Goal: Task Accomplishment & Management: Use online tool/utility

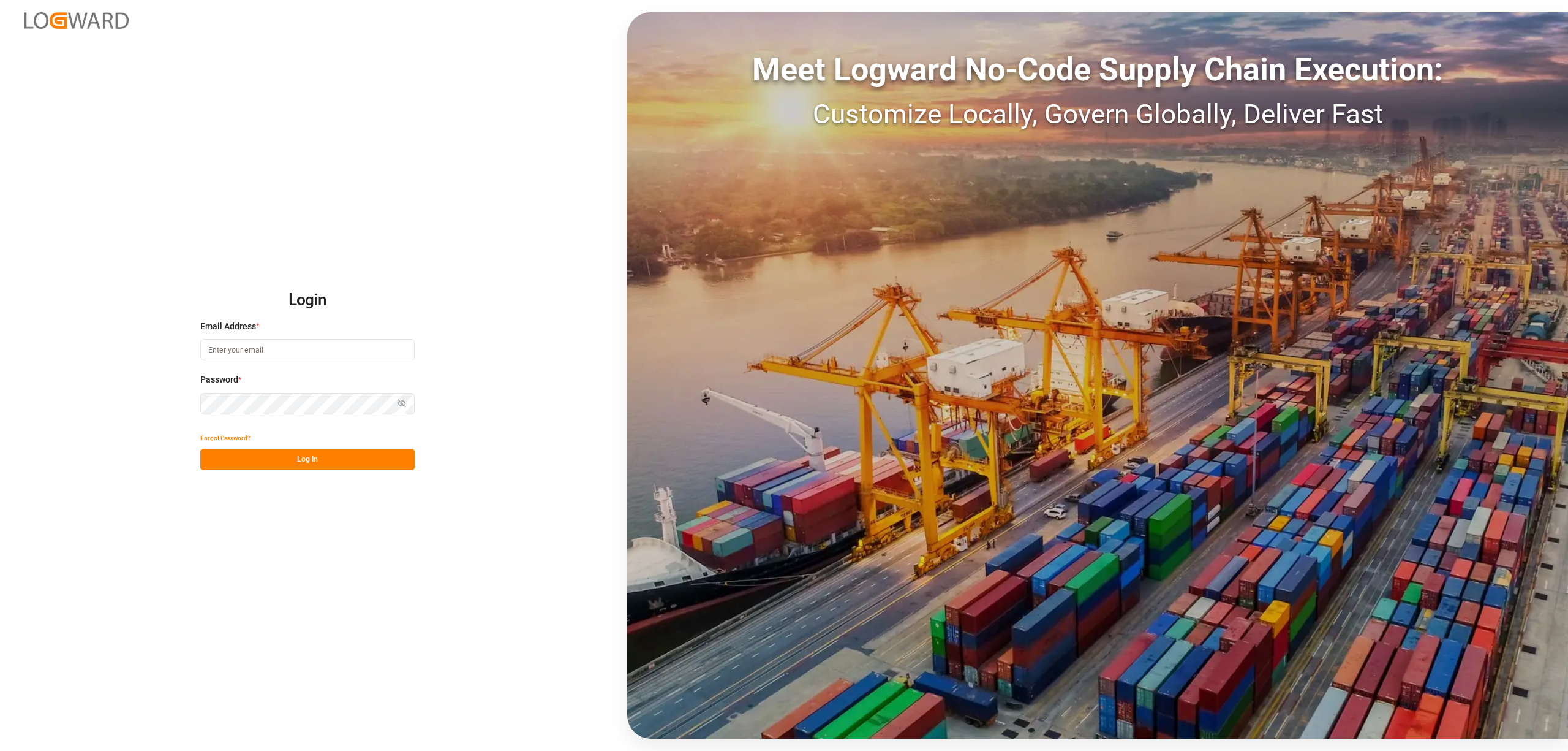
click at [243, 351] on input at bounding box center [307, 350] width 214 height 21
type input "[EMAIL_ADDRESS][PERSON_NAME][DOMAIN_NAME]"
drag, startPoint x: 309, startPoint y: 464, endPoint x: 357, endPoint y: 207, distance: 261.4
click at [311, 464] on button "Log In" at bounding box center [307, 460] width 214 height 21
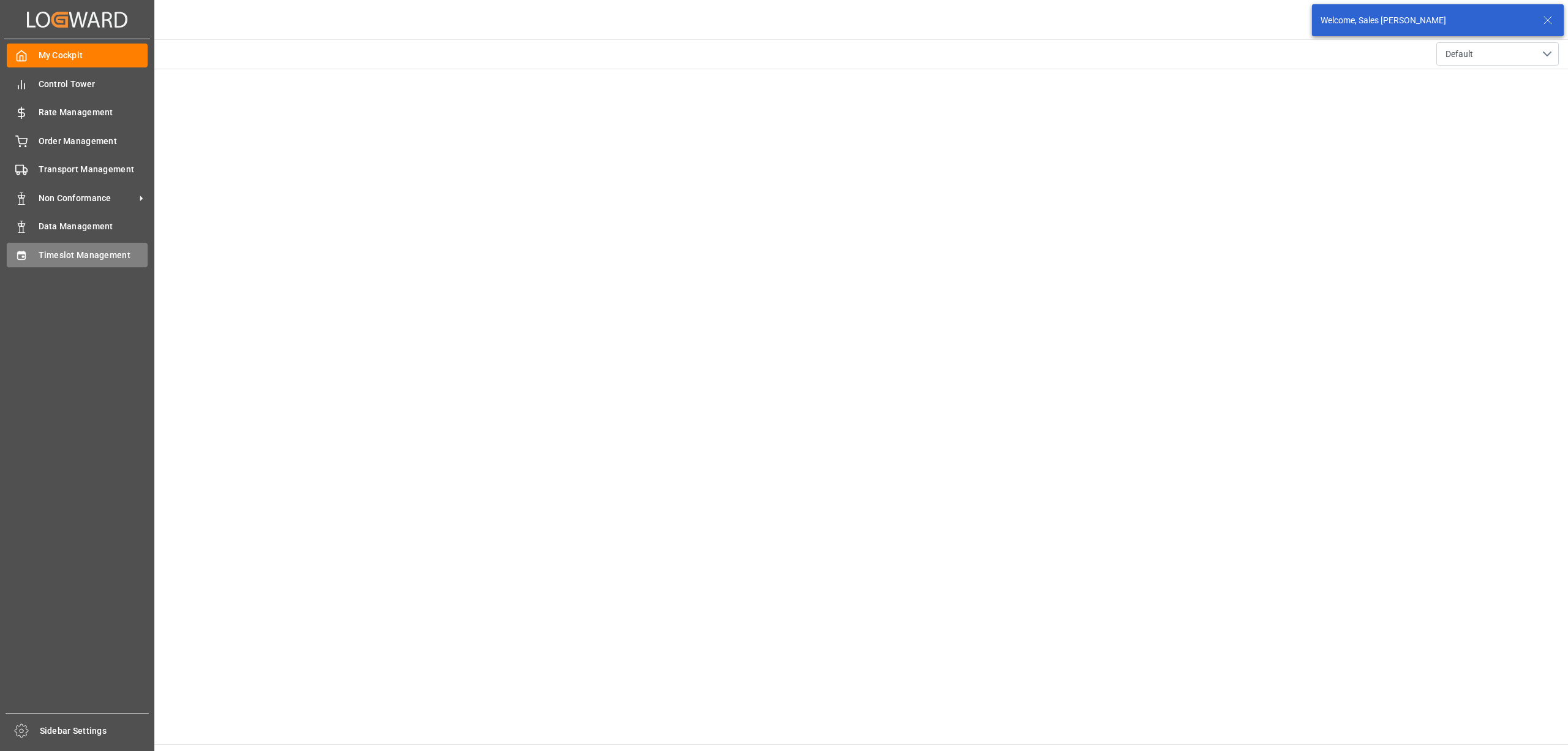
click at [29, 248] on div "Timeslot Management Timeslot Management" at bounding box center [77, 255] width 141 height 24
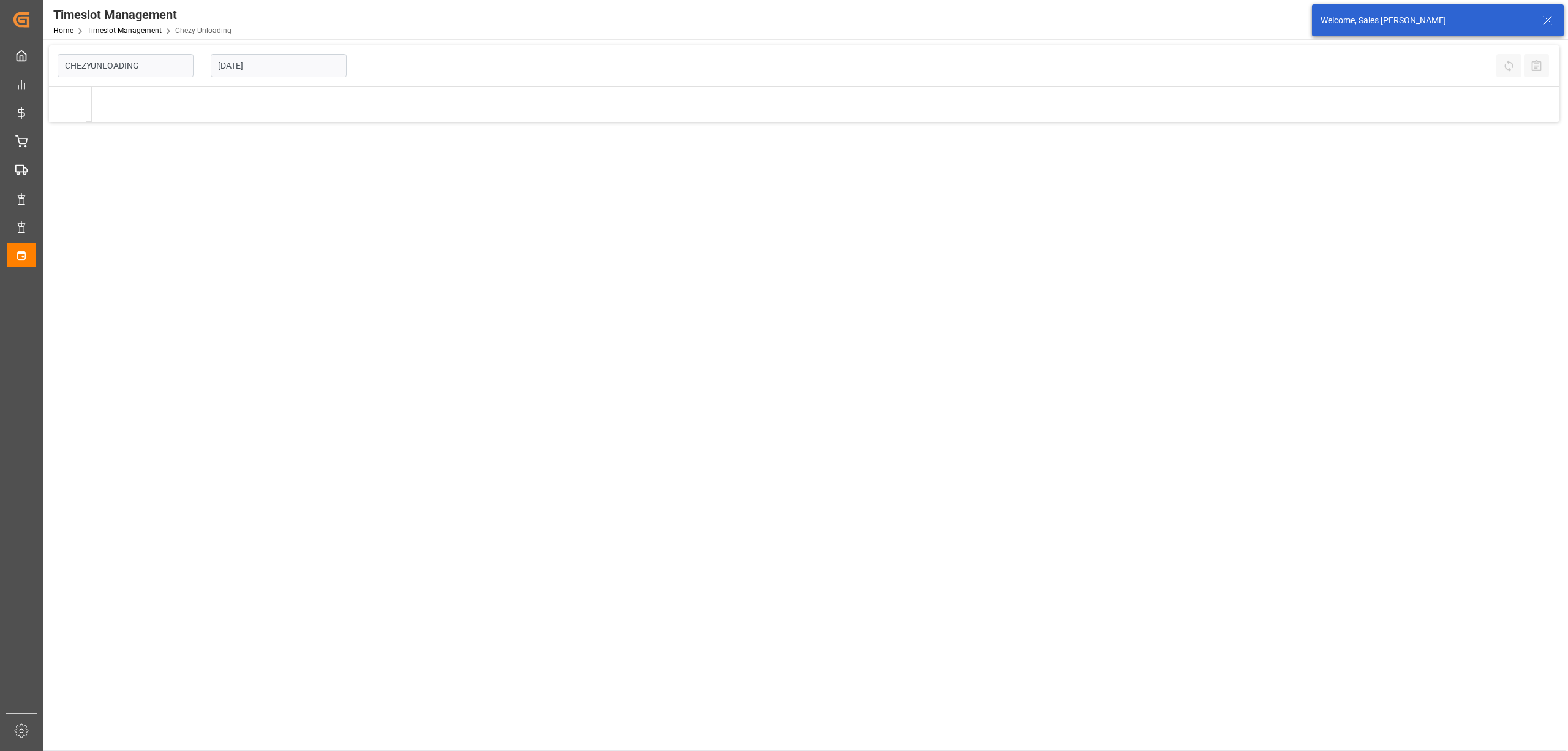
type input "Chezy Unloading"
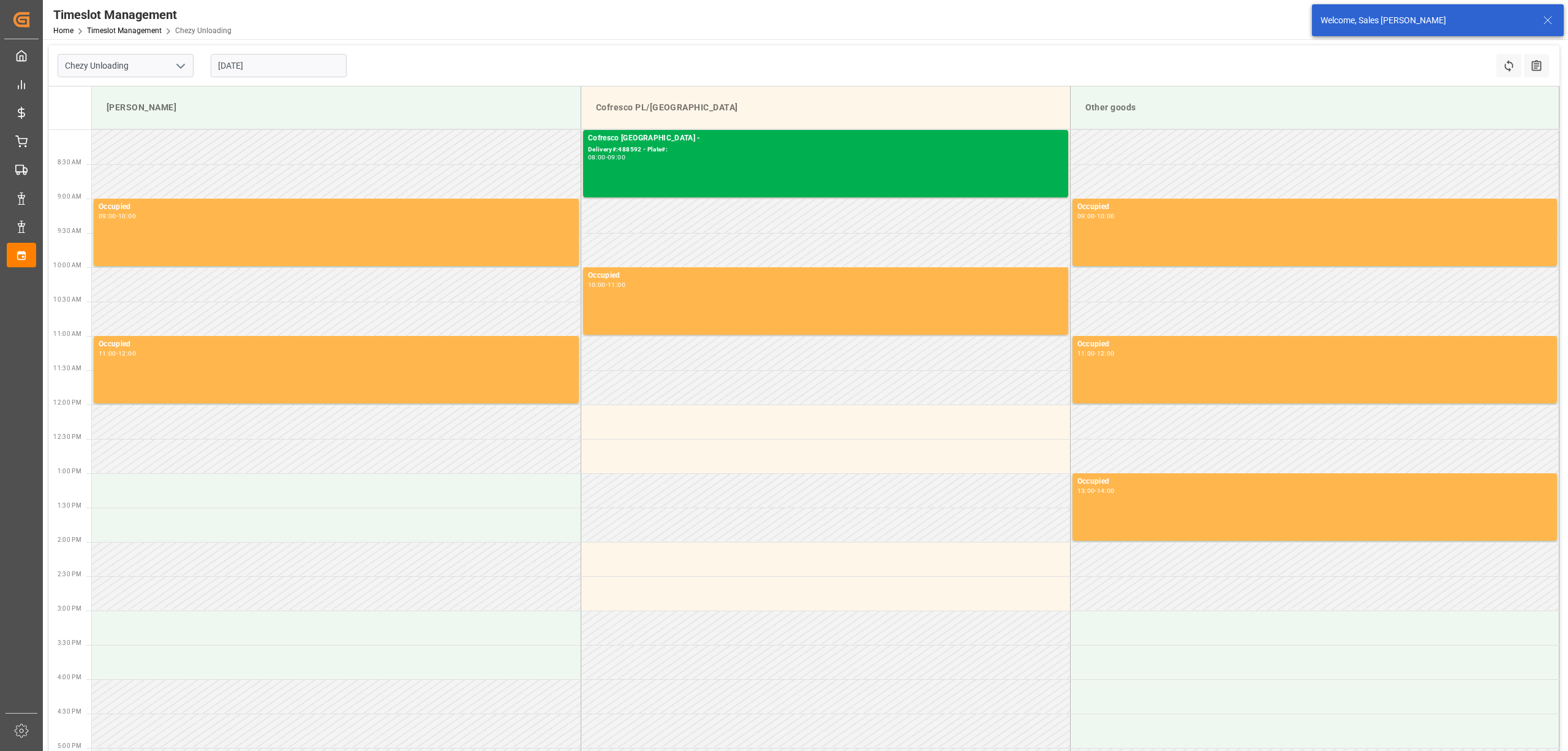
click at [263, 57] on input "[DATE]" at bounding box center [278, 66] width 136 height 24
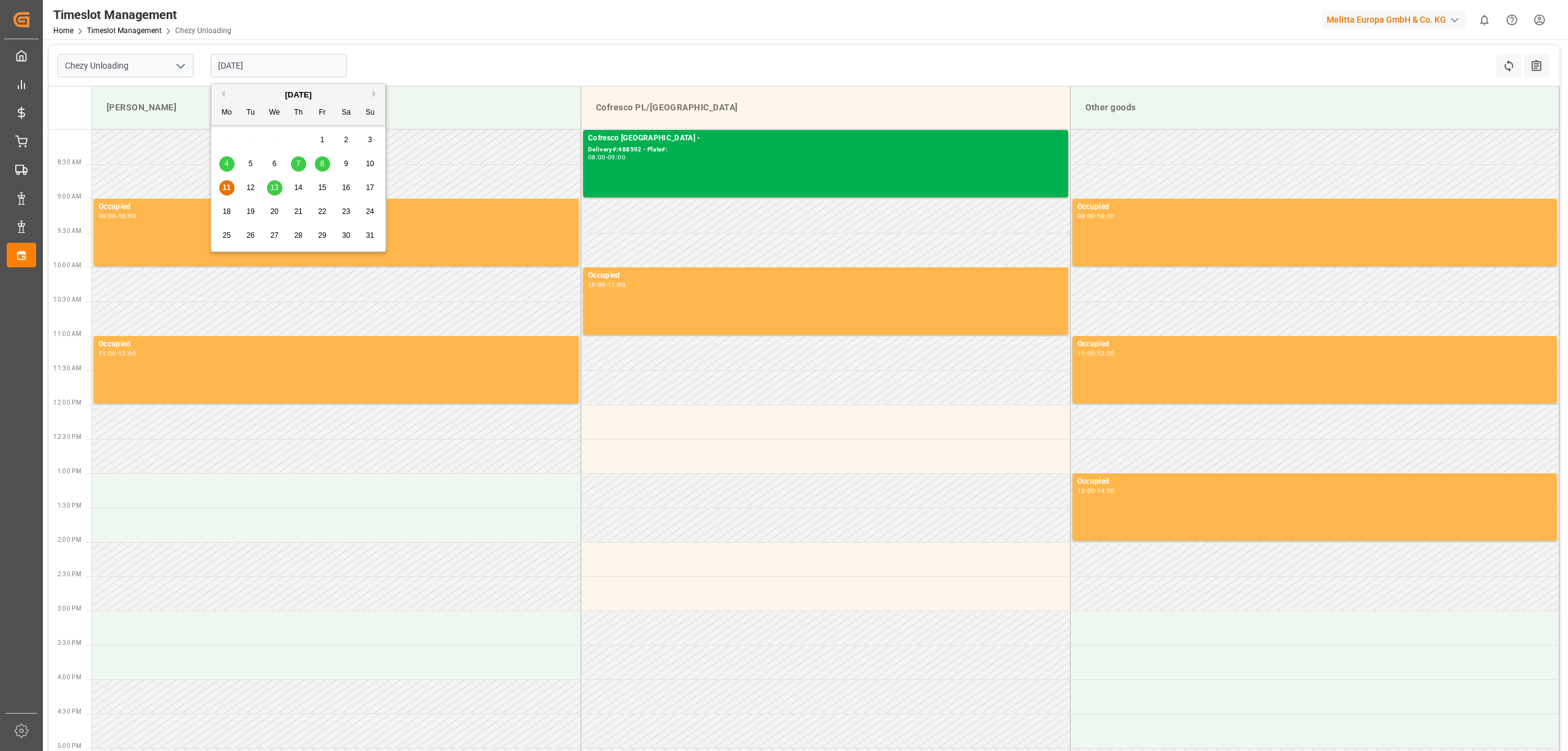
click at [305, 187] on div "14" at bounding box center [299, 188] width 16 height 15
type input "[DATE]"
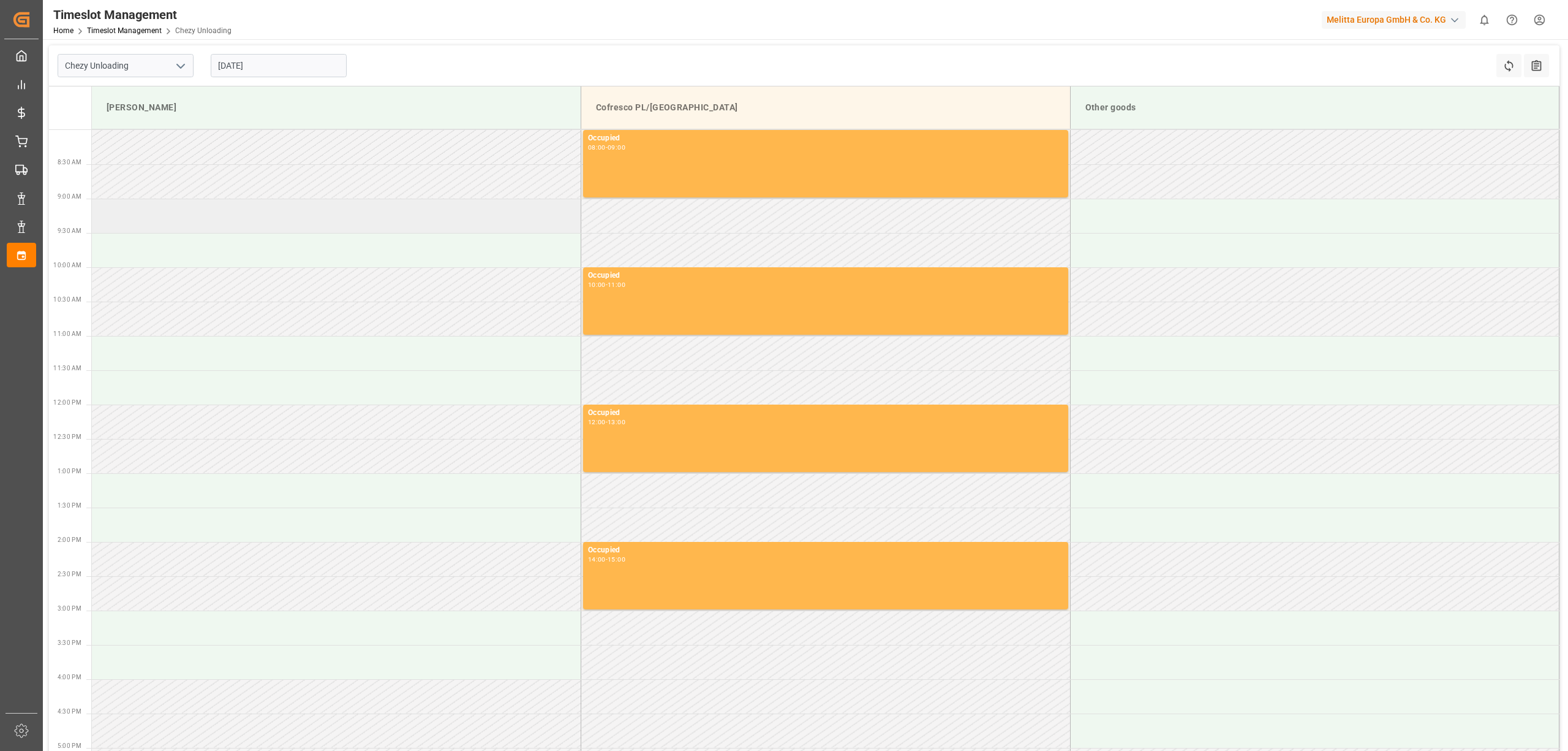
click at [353, 211] on td at bounding box center [336, 216] width 489 height 34
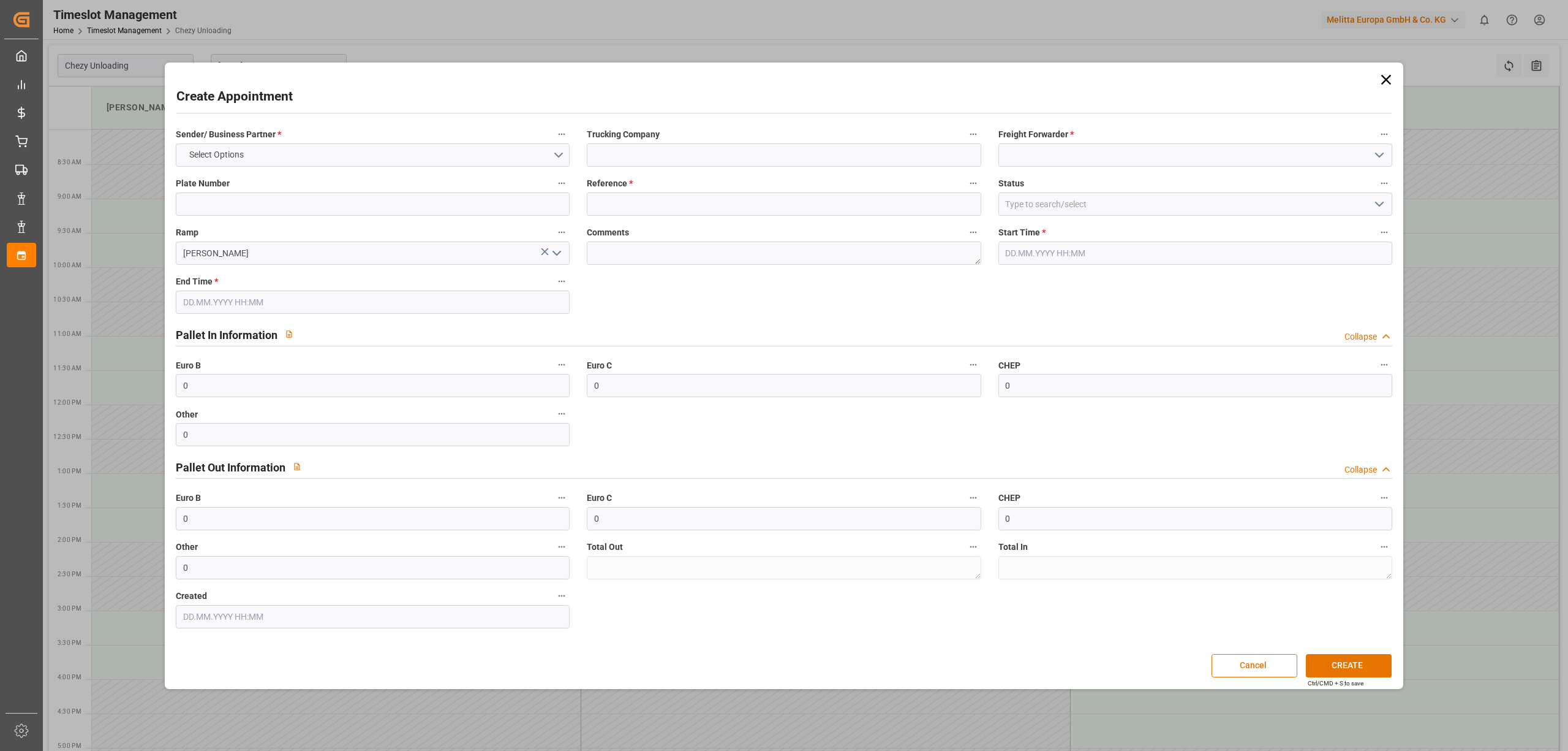
type input "[DATE] 09:00"
type input "[DATE] 10:00"
click at [297, 157] on button "Select Options" at bounding box center [372, 155] width 394 height 24
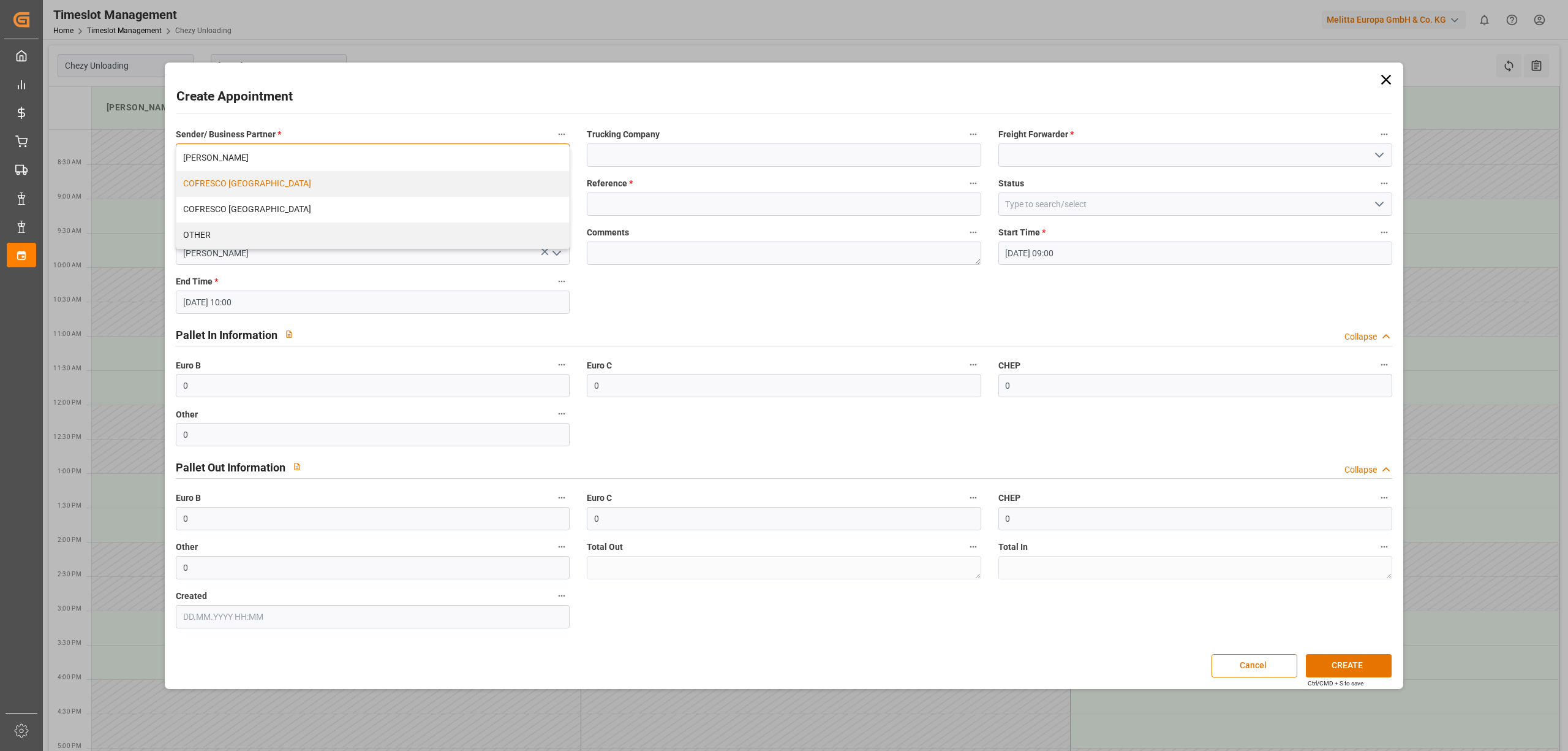
click at [260, 185] on div "COFRESCO [GEOGRAPHIC_DATA]" at bounding box center [372, 184] width 392 height 26
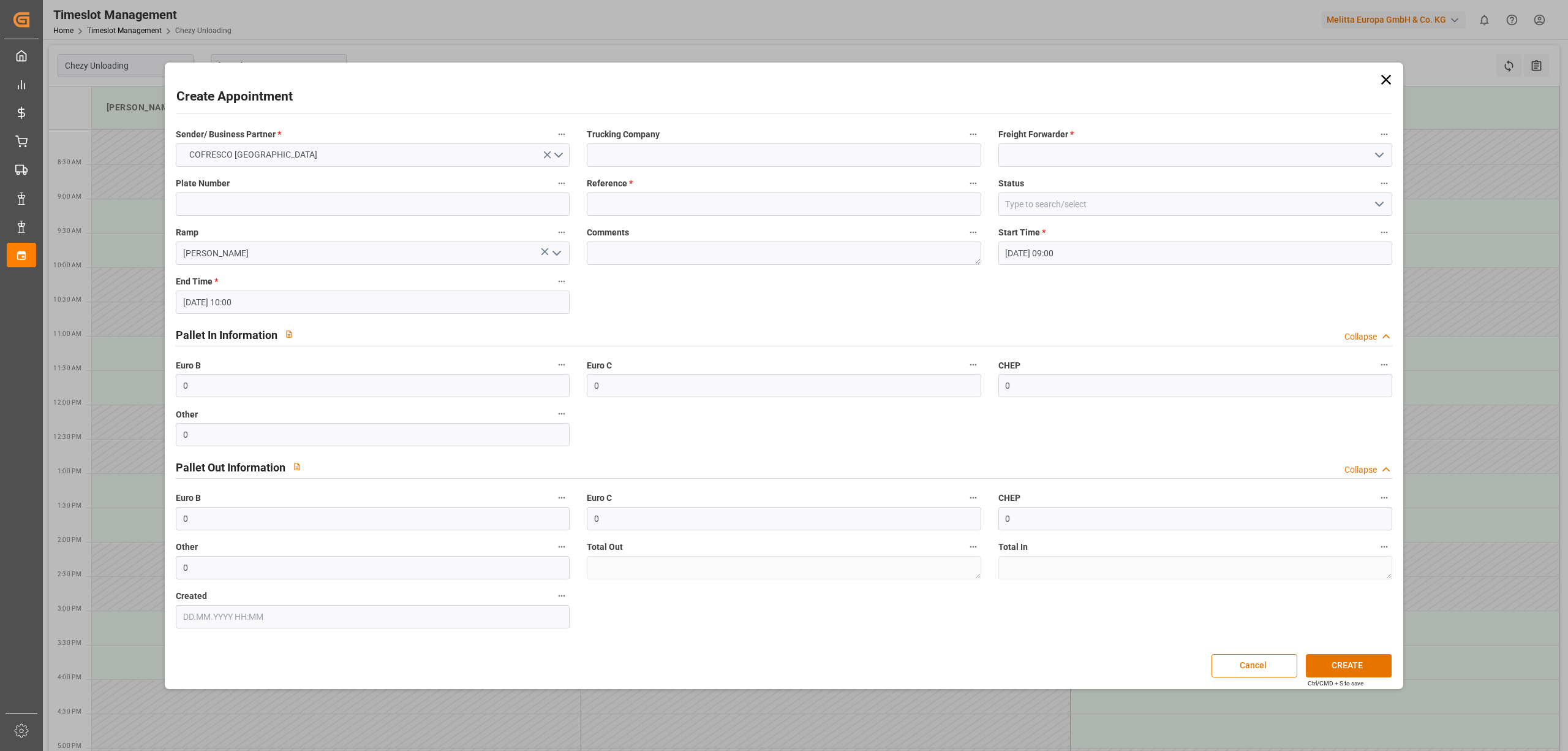
click at [697, 216] on div "Reference *" at bounding box center [783, 195] width 411 height 49
drag, startPoint x: 697, startPoint y: 211, endPoint x: 740, endPoint y: 177, distance: 54.8
click at [697, 211] on input at bounding box center [783, 204] width 394 height 24
type input "488760"
click at [1077, 160] on input at bounding box center [1195, 155] width 394 height 24
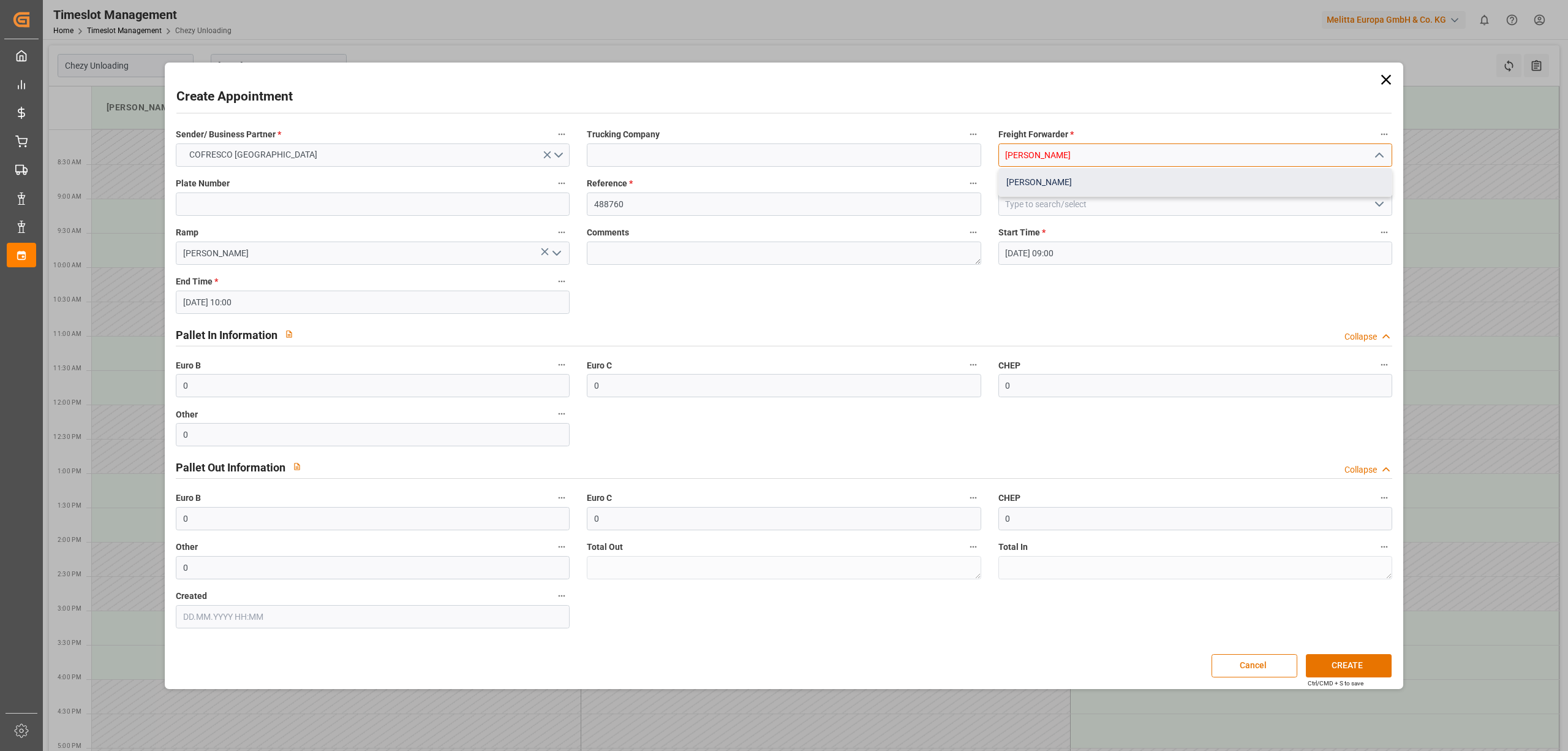
click at [1049, 190] on div "[PERSON_NAME]" at bounding box center [1195, 182] width 392 height 28
type input "[PERSON_NAME]"
click at [1352, 661] on button "CREATE" at bounding box center [1349, 665] width 85 height 24
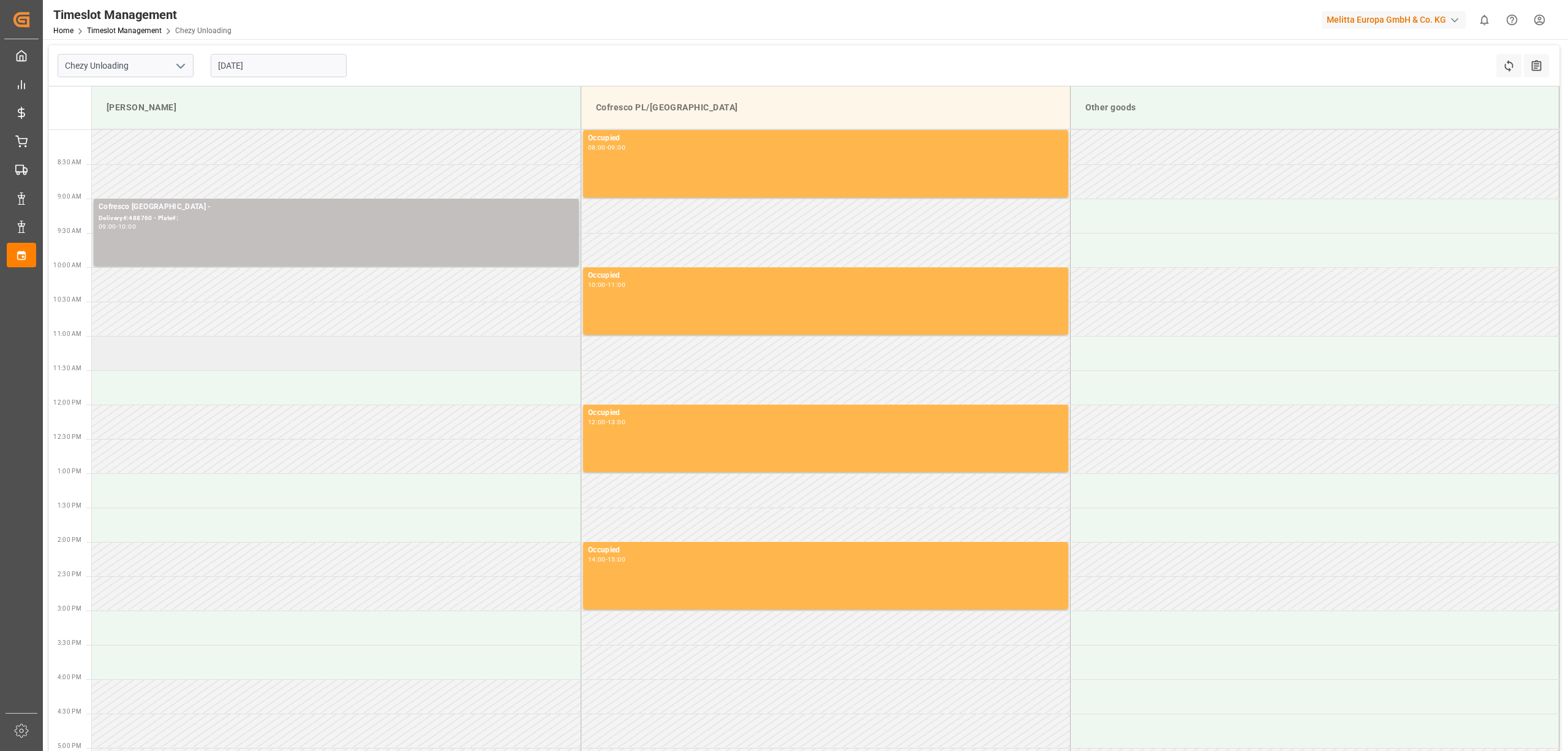
click at [272, 351] on td at bounding box center [336, 353] width 489 height 34
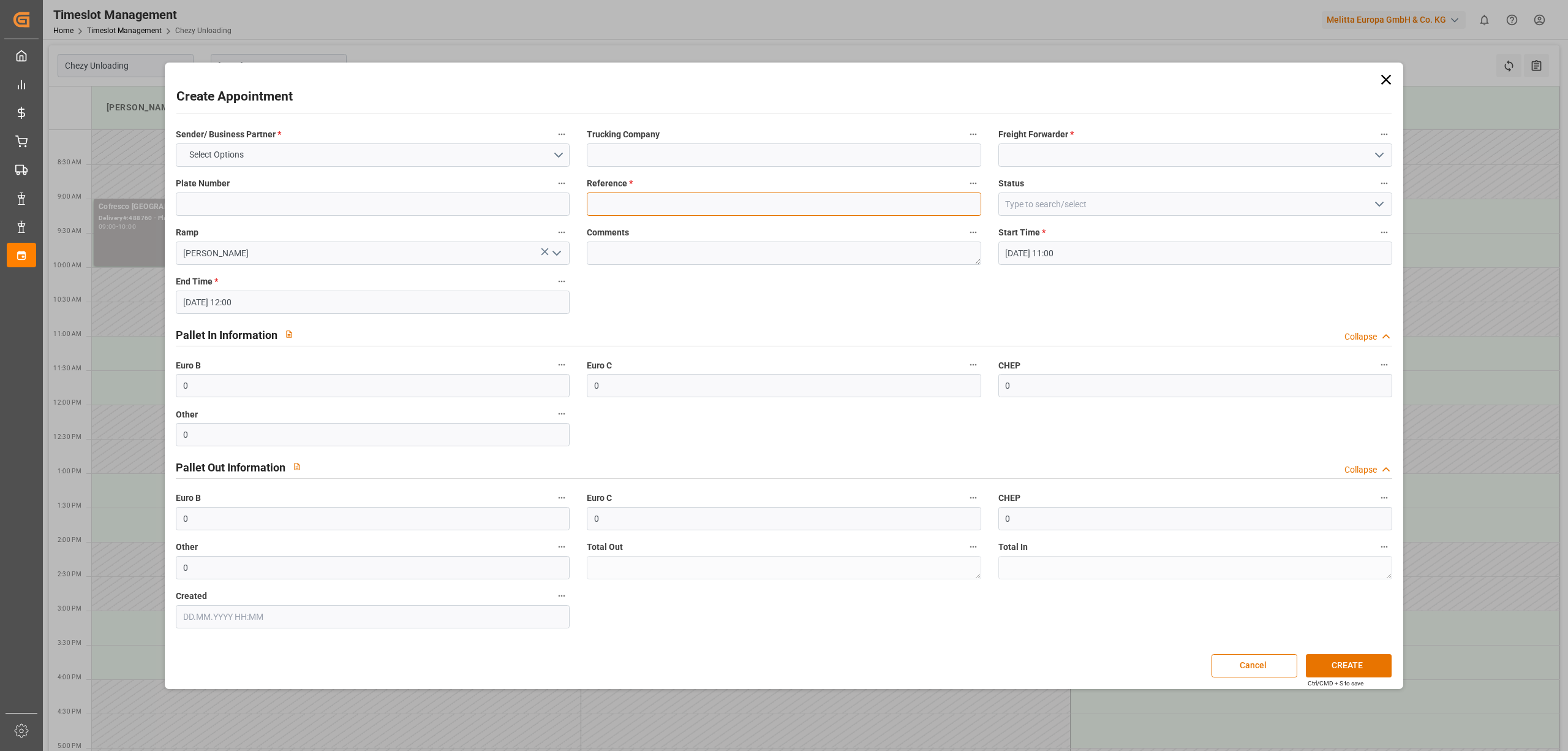
click at [647, 204] on input at bounding box center [783, 204] width 394 height 24
type input "488820"
click at [1181, 157] on input at bounding box center [1195, 155] width 394 height 24
click at [1148, 195] on div "[PERSON_NAME]" at bounding box center [1195, 182] width 392 height 28
type input "[PERSON_NAME]"
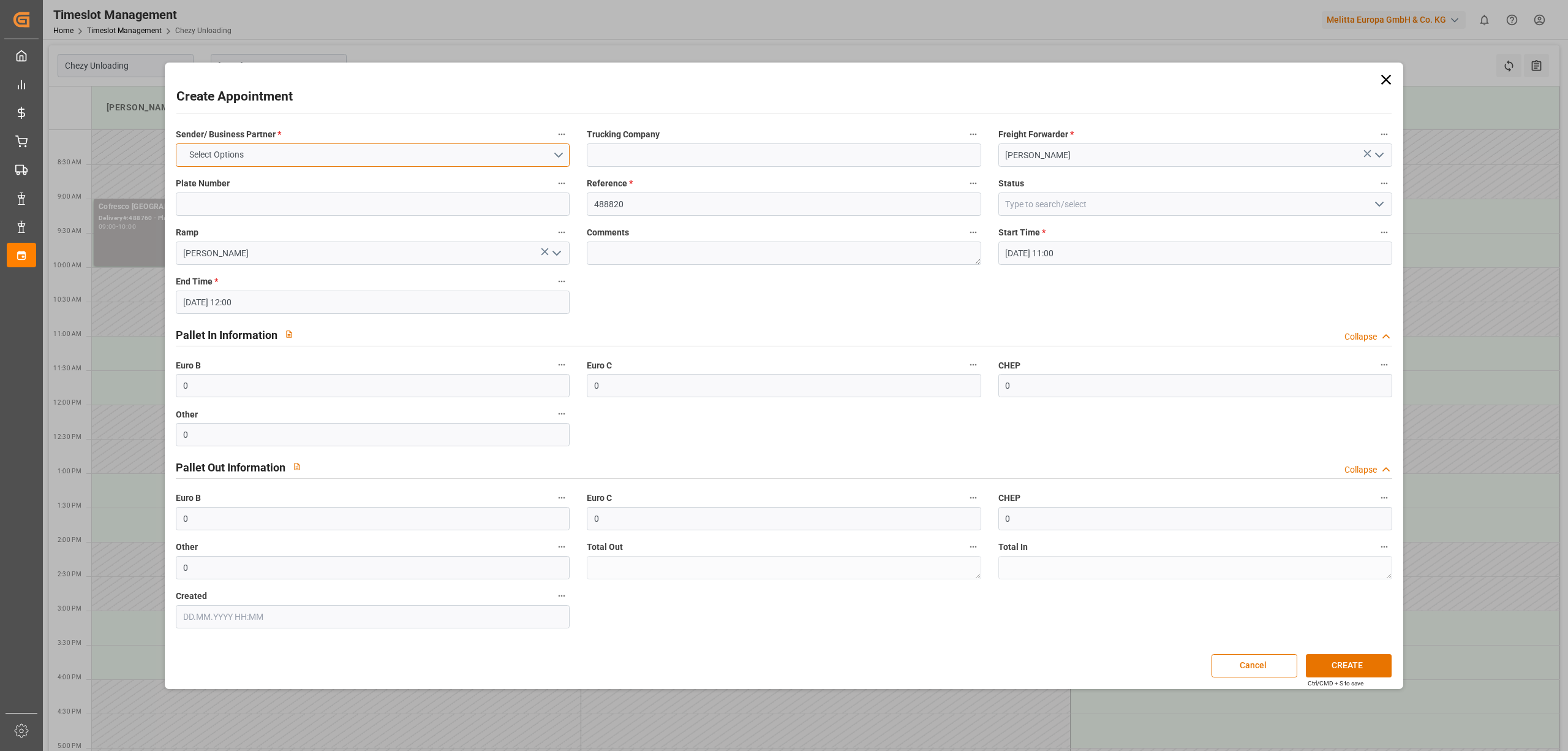
click at [338, 165] on button "Select Options" at bounding box center [372, 155] width 394 height 24
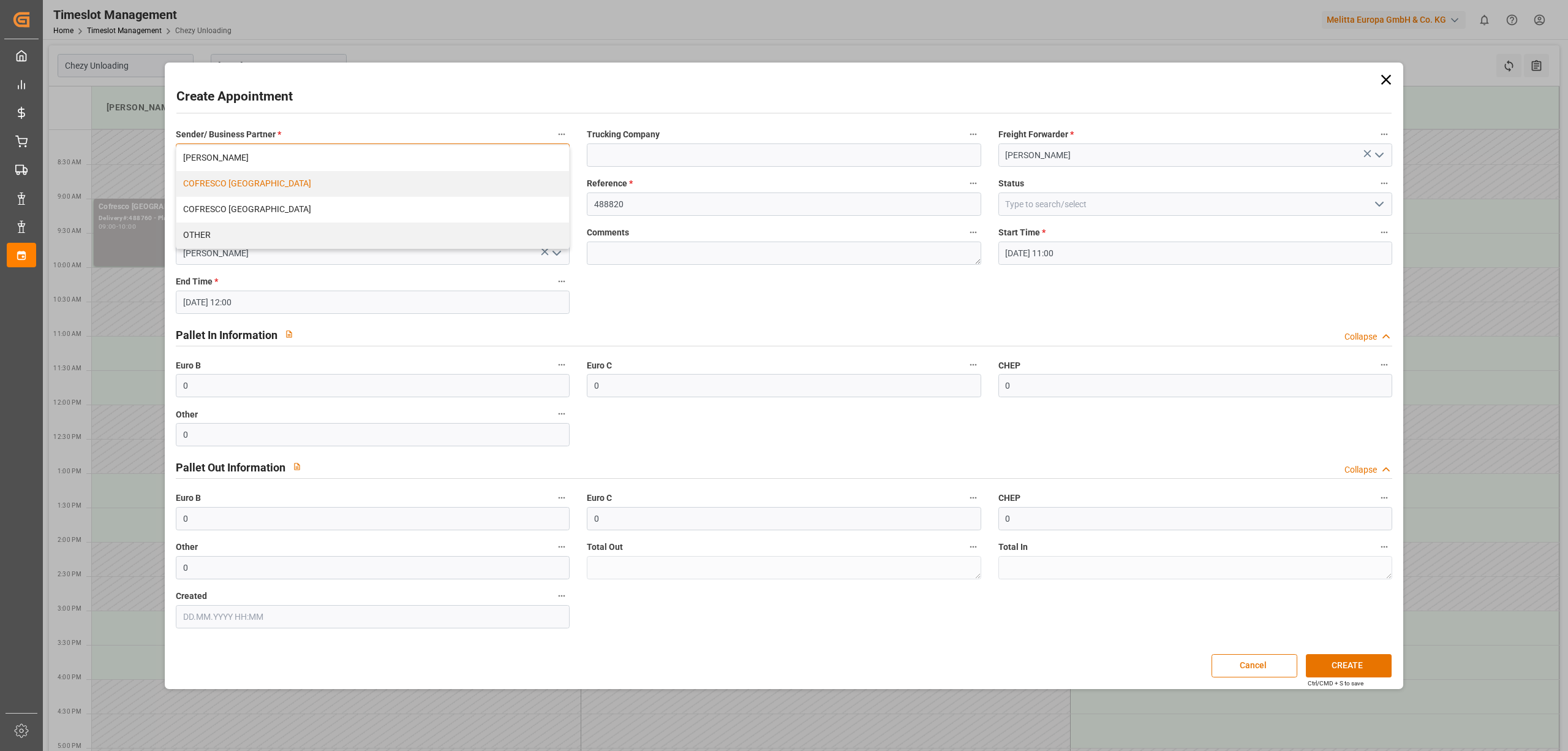
click at [306, 190] on div "COFRESCO [GEOGRAPHIC_DATA]" at bounding box center [372, 184] width 392 height 26
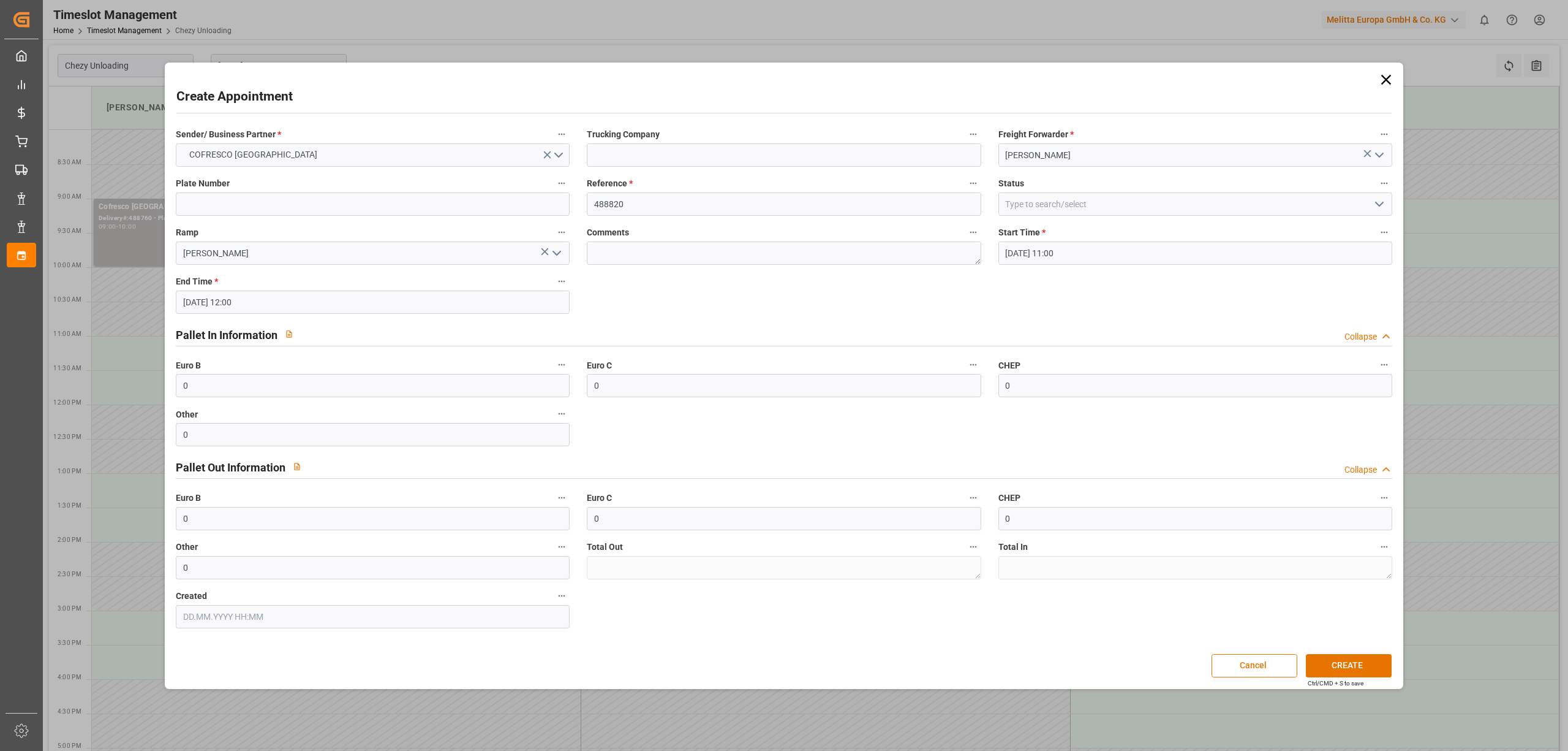
click at [1214, 604] on div "Sender/ Business Partner * COFRESCO POLAND Trucking Company Freight Forwarder *…" at bounding box center [784, 377] width 1233 height 511
click at [1350, 665] on button "CREATE" at bounding box center [1349, 665] width 85 height 24
